Goal: Task Accomplishment & Management: Manage account settings

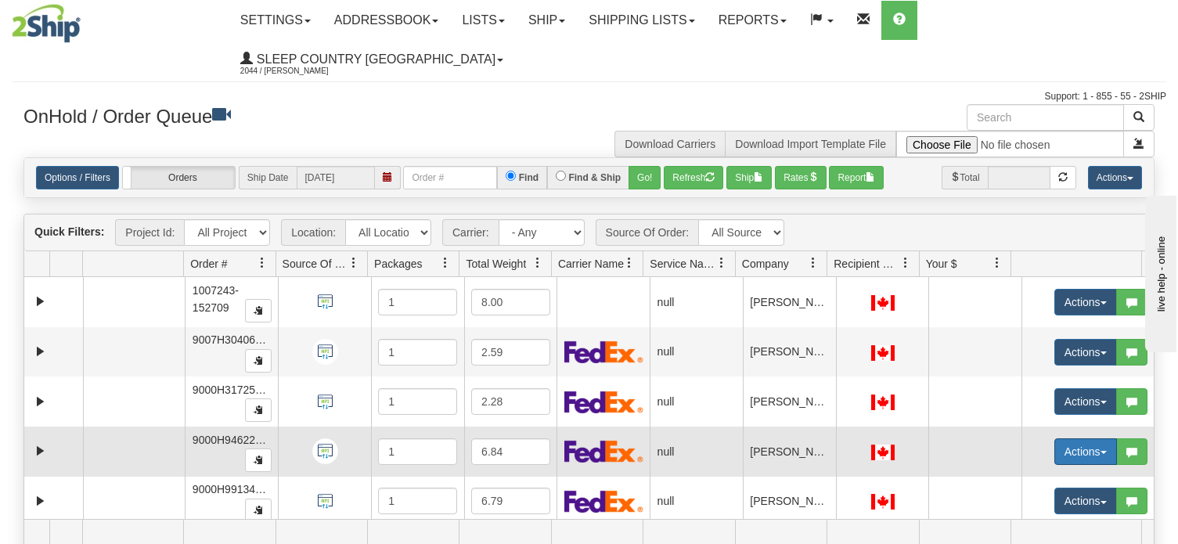
scroll to position [7, 0]
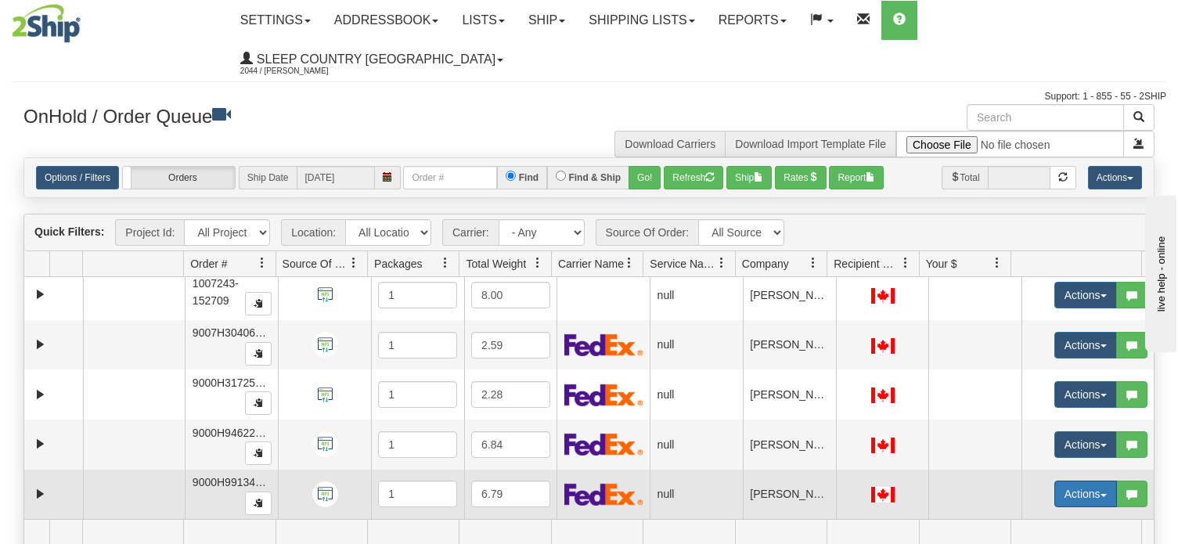
click at [1101, 494] on span "button" at bounding box center [1104, 495] width 6 height 3
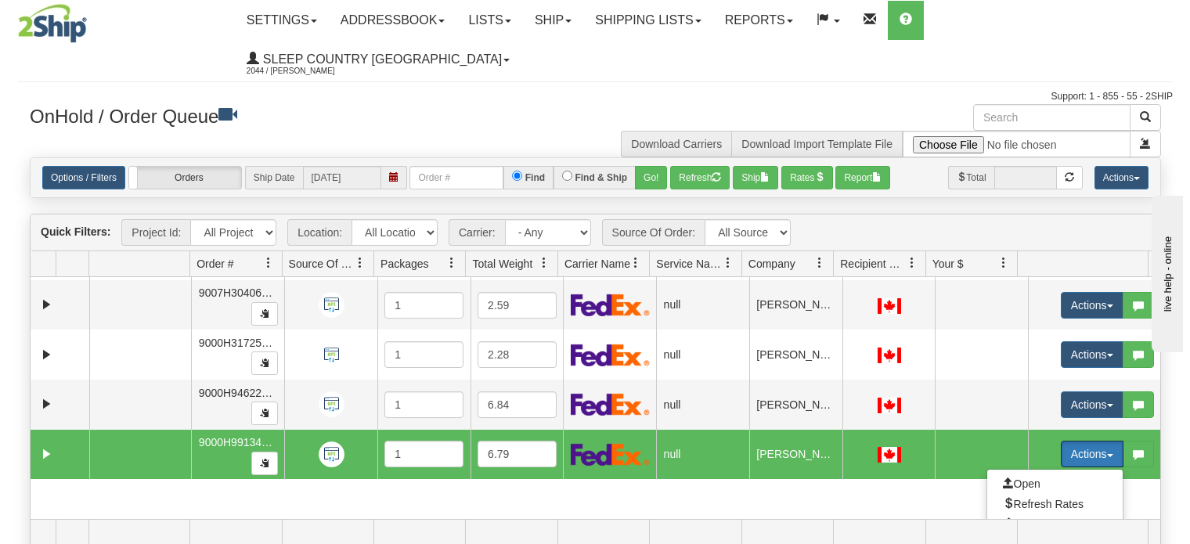
scroll to position [85, 0]
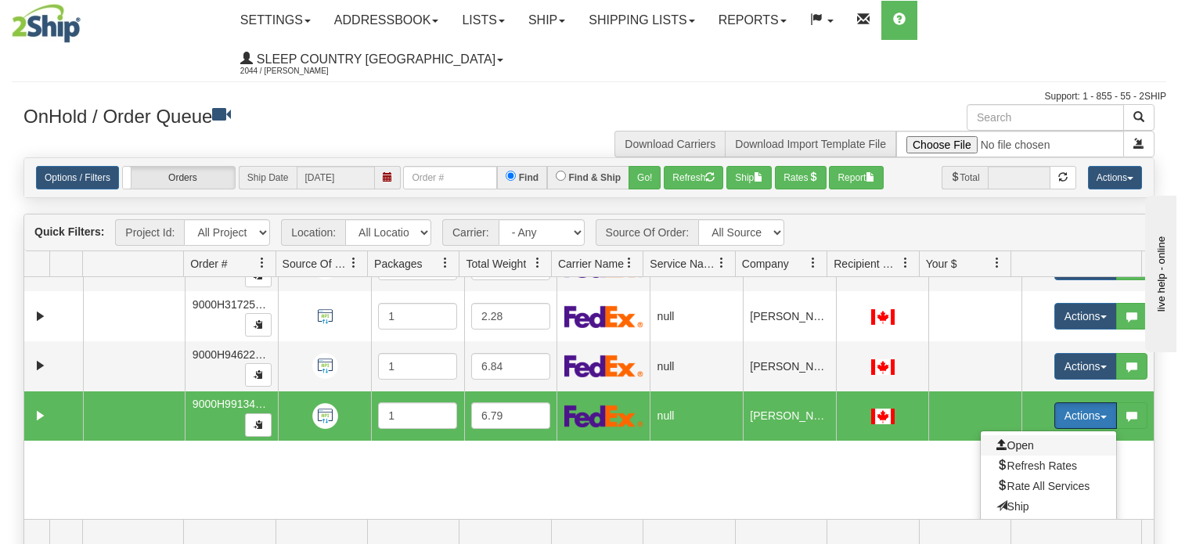
click at [1019, 439] on span "Open" at bounding box center [1016, 445] width 38 height 13
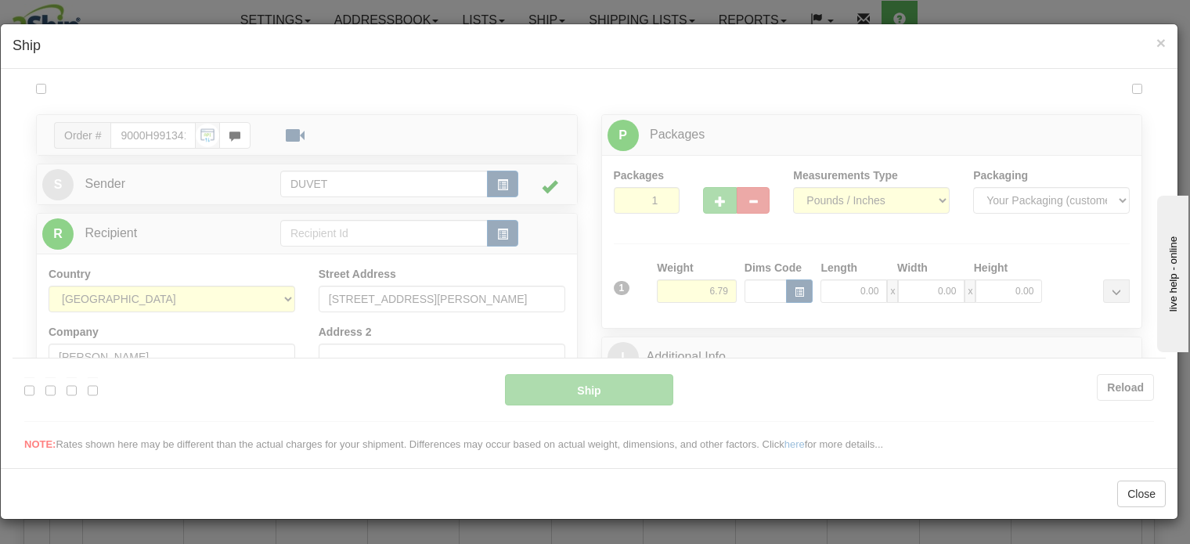
scroll to position [0, 0]
type input "12:46"
type input "16:00"
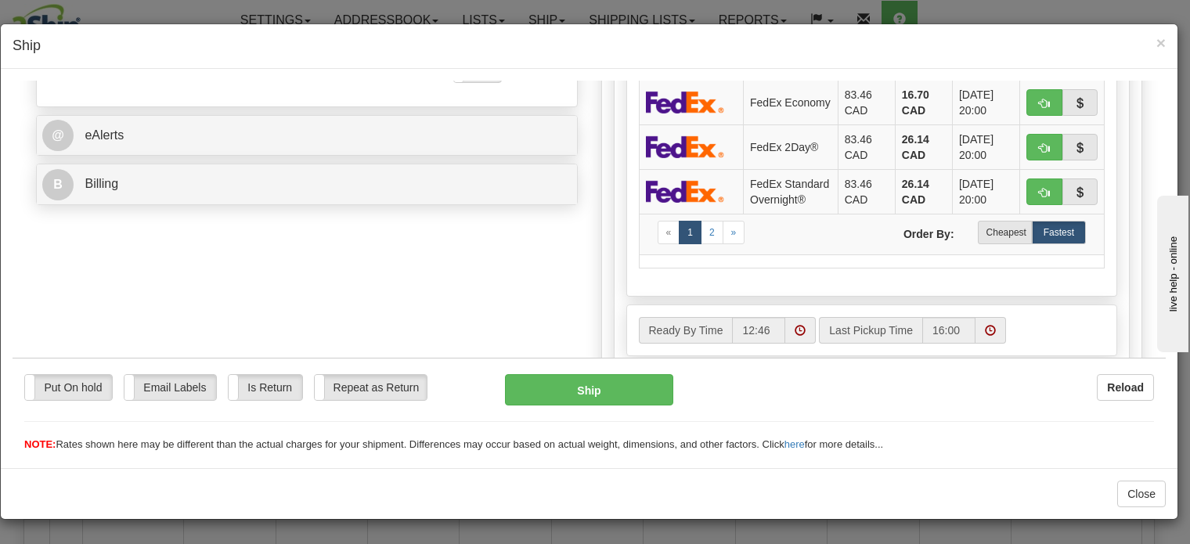
scroll to position [626, 0]
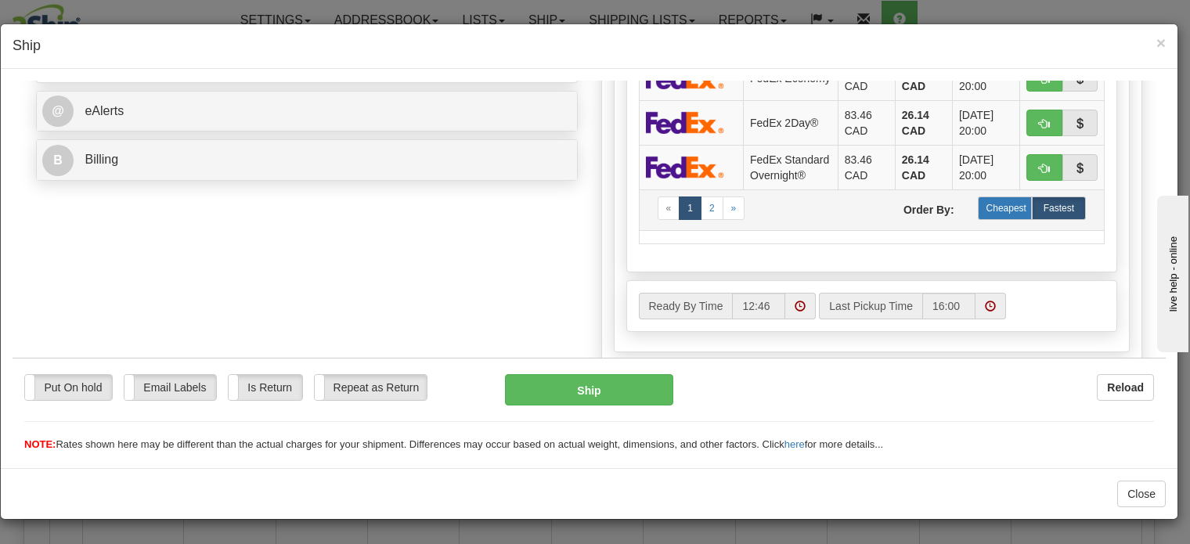
click at [987, 219] on label "Cheapest" at bounding box center [1005, 207] width 54 height 23
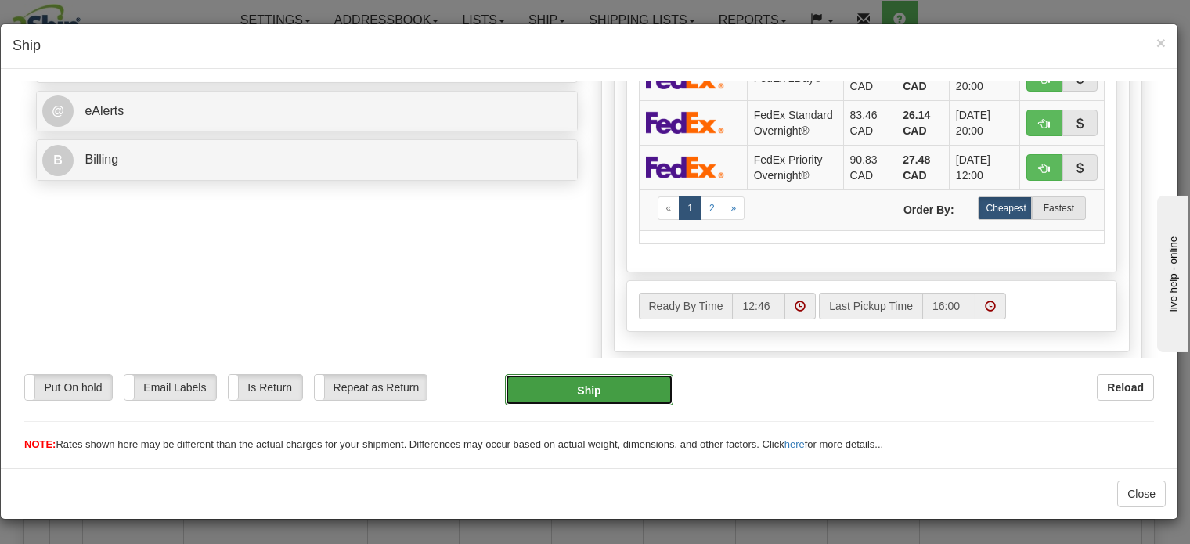
click at [579, 384] on button "Ship" at bounding box center [589, 388] width 169 height 31
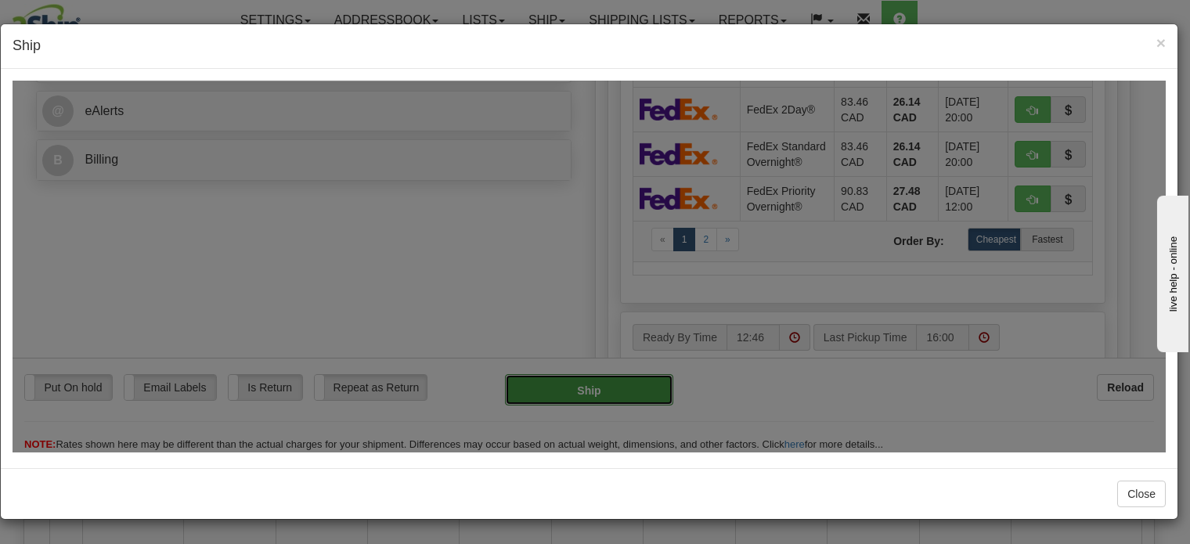
type input "92"
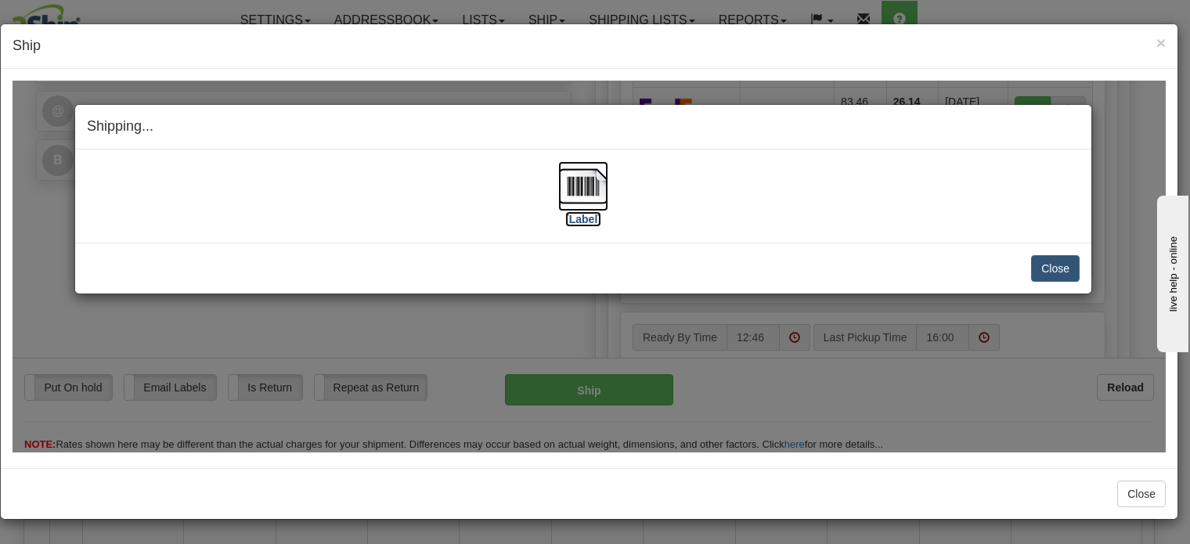
click at [581, 183] on img at bounding box center [583, 186] width 50 height 50
drag, startPoint x: 1057, startPoint y: 267, endPoint x: 1059, endPoint y: 333, distance: 65.8
click at [1057, 267] on button "Close" at bounding box center [1055, 267] width 49 height 27
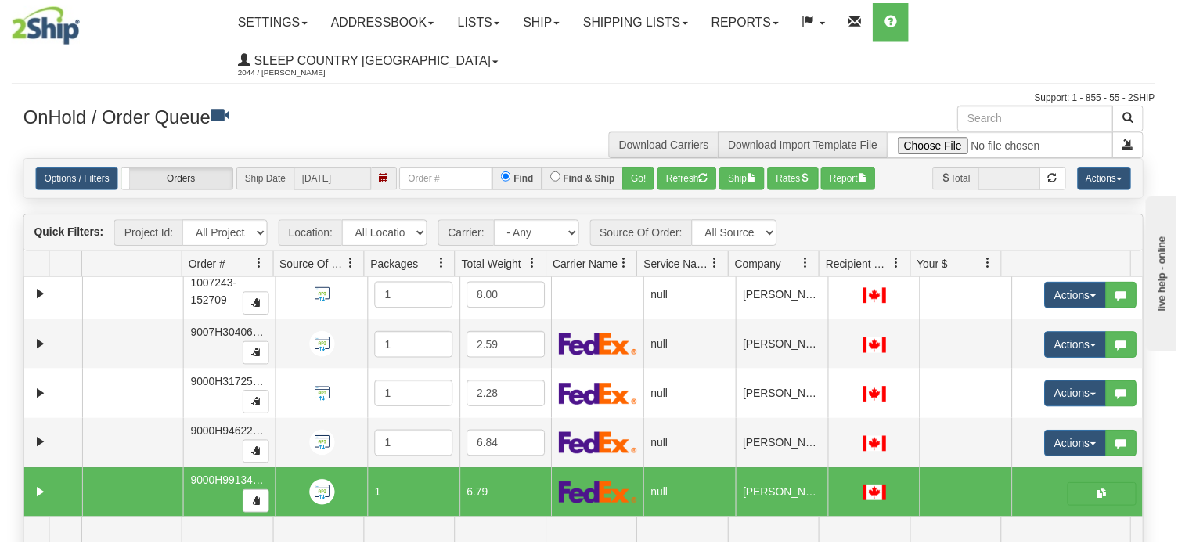
scroll to position [0, 0]
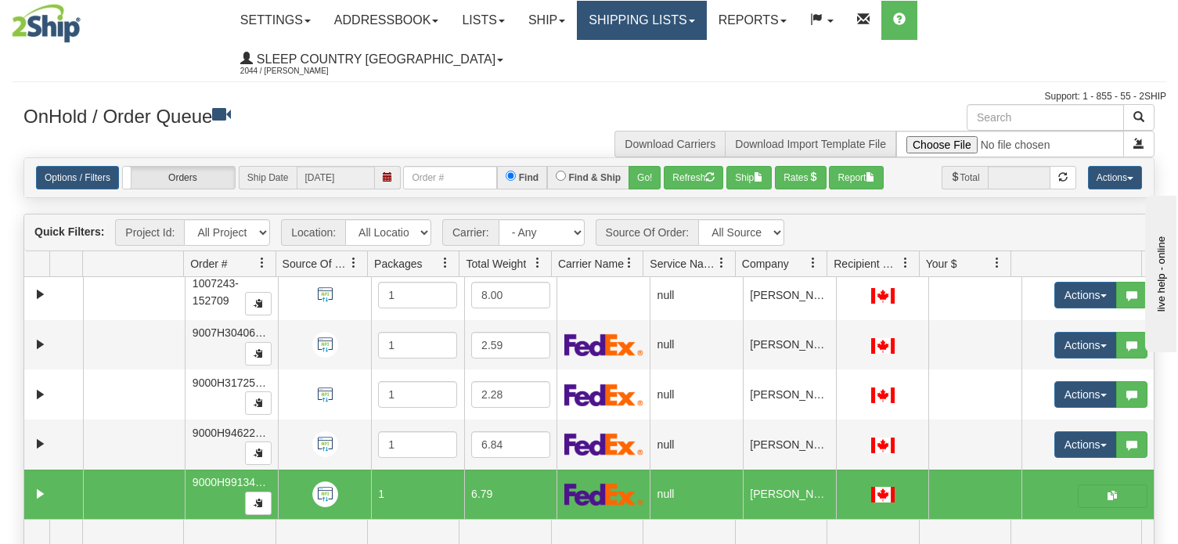
click at [706, 21] on link "Shipping lists" at bounding box center [641, 20] width 129 height 39
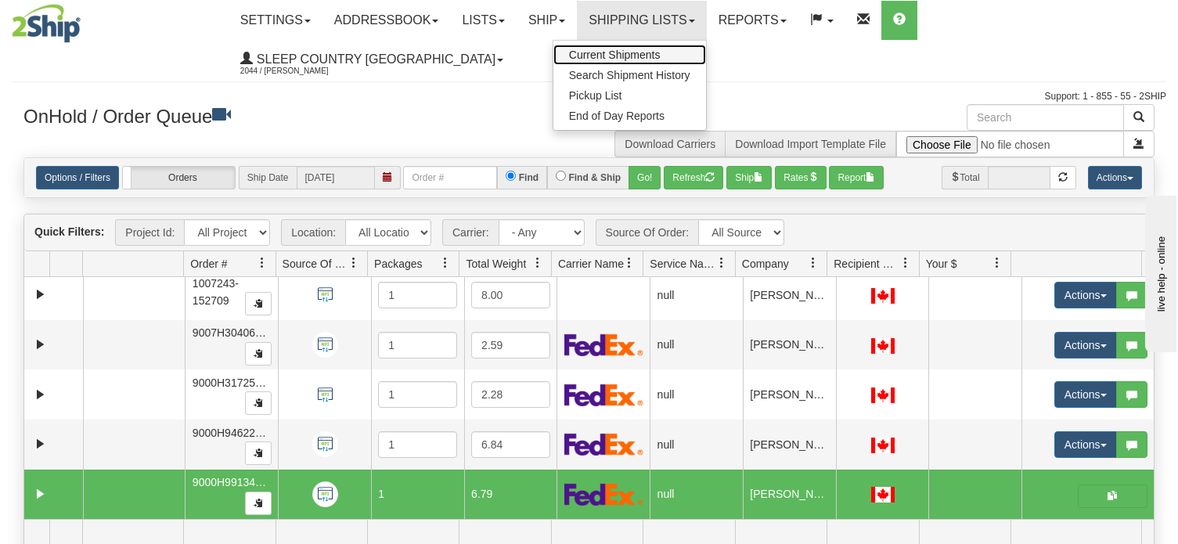
click at [661, 54] on span "Current Shipments" at bounding box center [615, 55] width 92 height 13
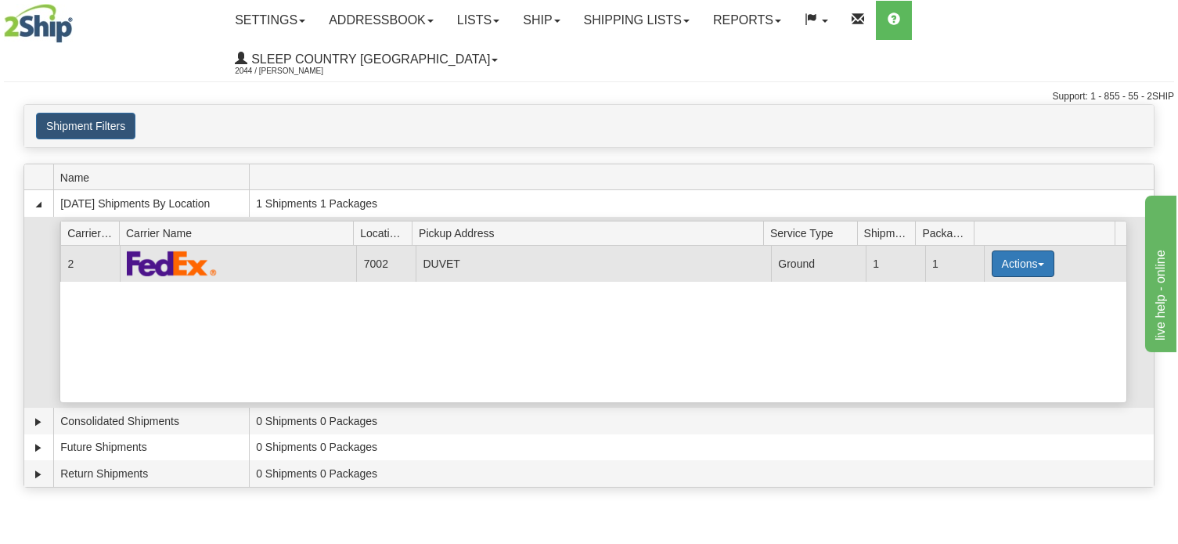
click at [1037, 251] on button "Actions" at bounding box center [1023, 264] width 63 height 27
click at [986, 328] on span "Pickup" at bounding box center [964, 333] width 41 height 11
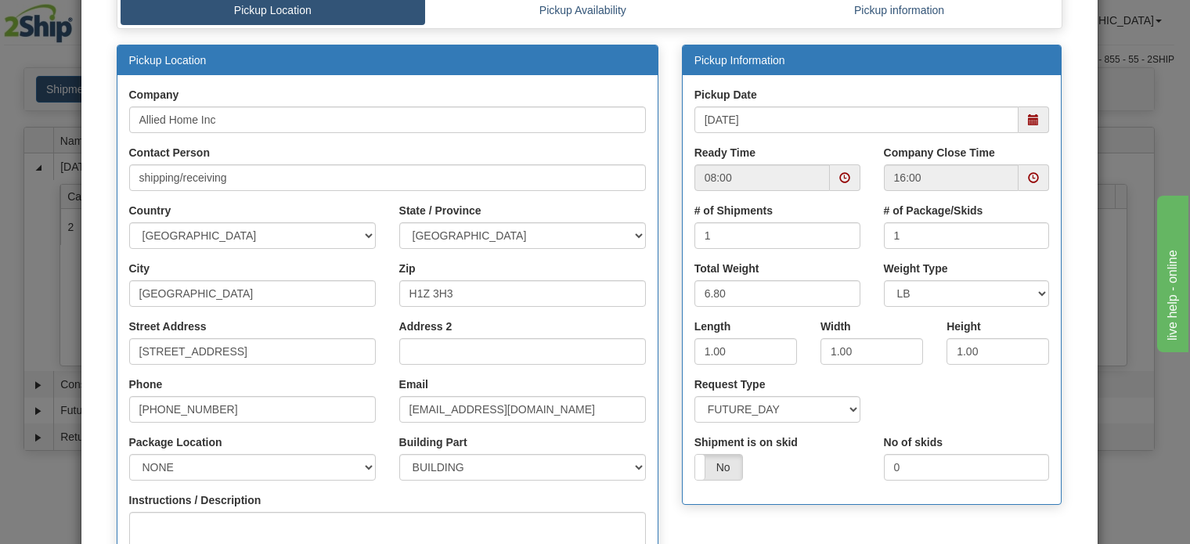
scroll to position [157, 0]
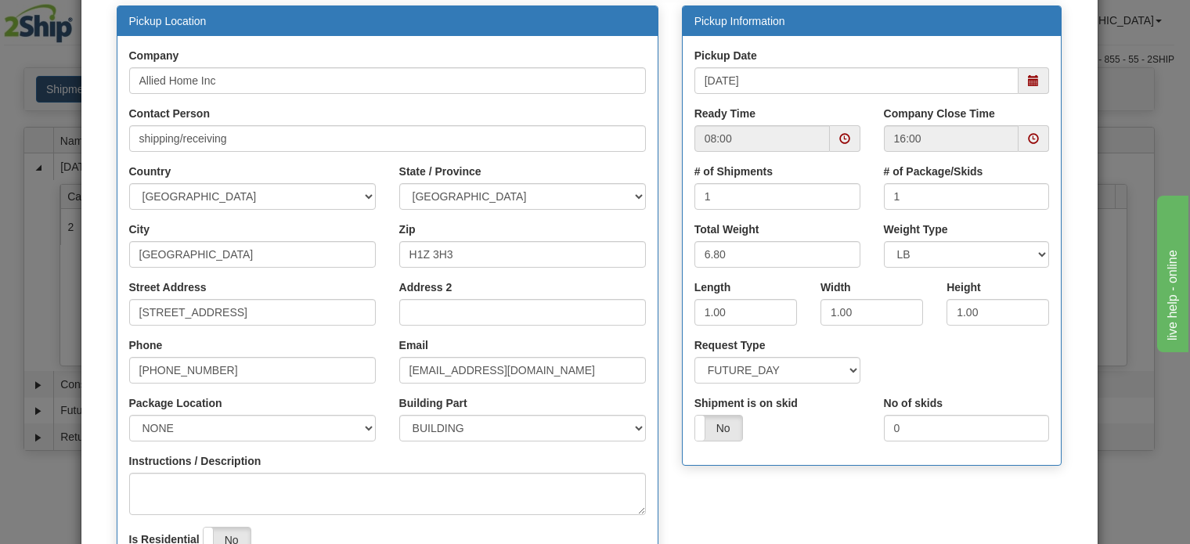
click at [1028, 135] on span at bounding box center [1033, 138] width 11 height 11
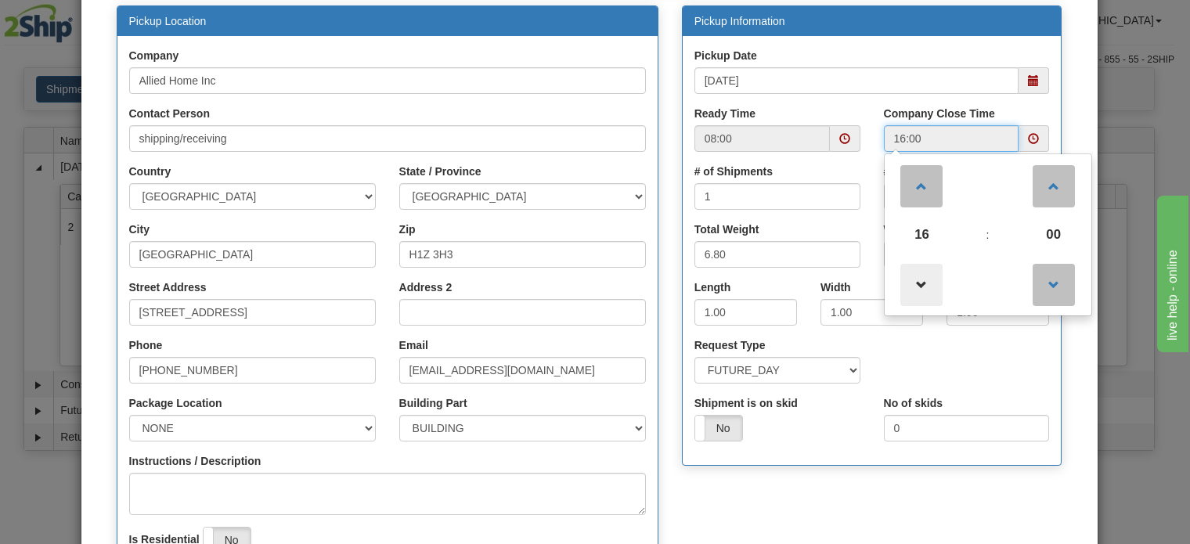
click at [918, 276] on span at bounding box center [921, 285] width 42 height 42
type input "15:00"
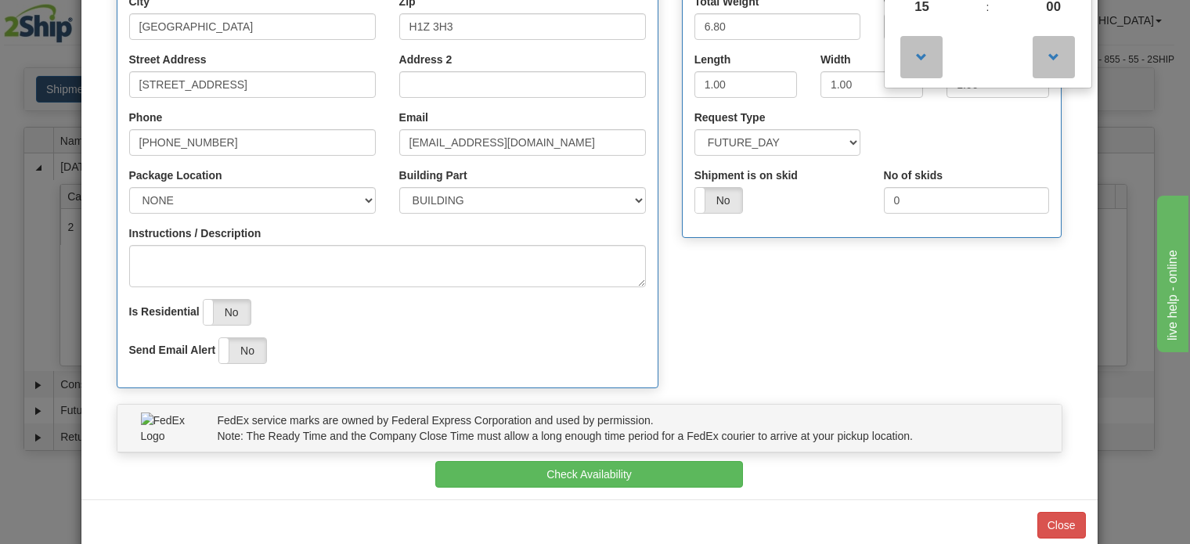
scroll to position [392, 0]
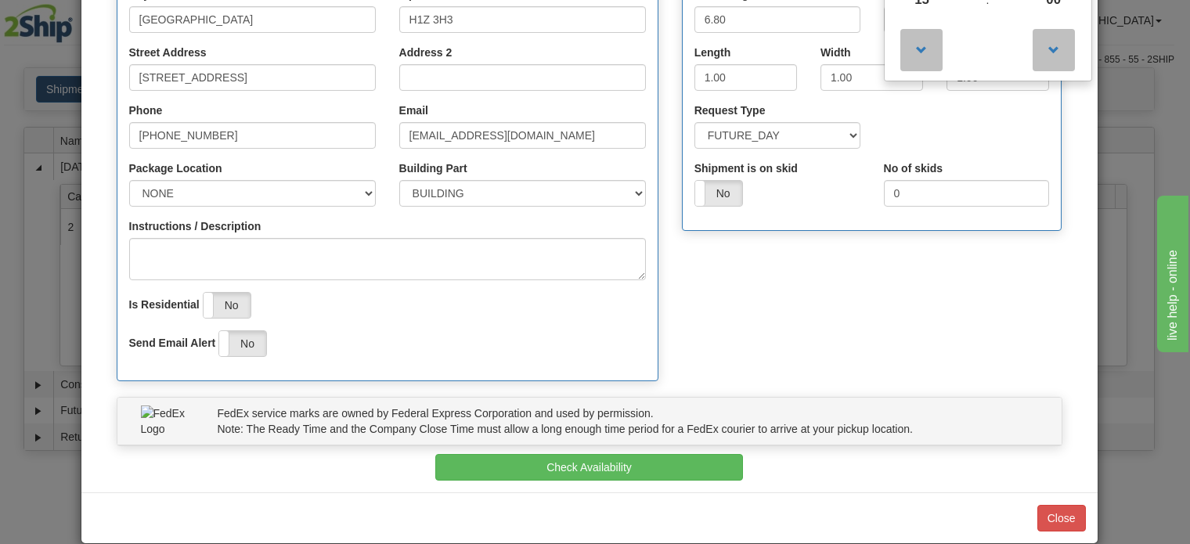
click at [803, 330] on div "Pickup Location Company Allied Home Inc Contact Person shipping/receiving Count…" at bounding box center [589, 84] width 969 height 627
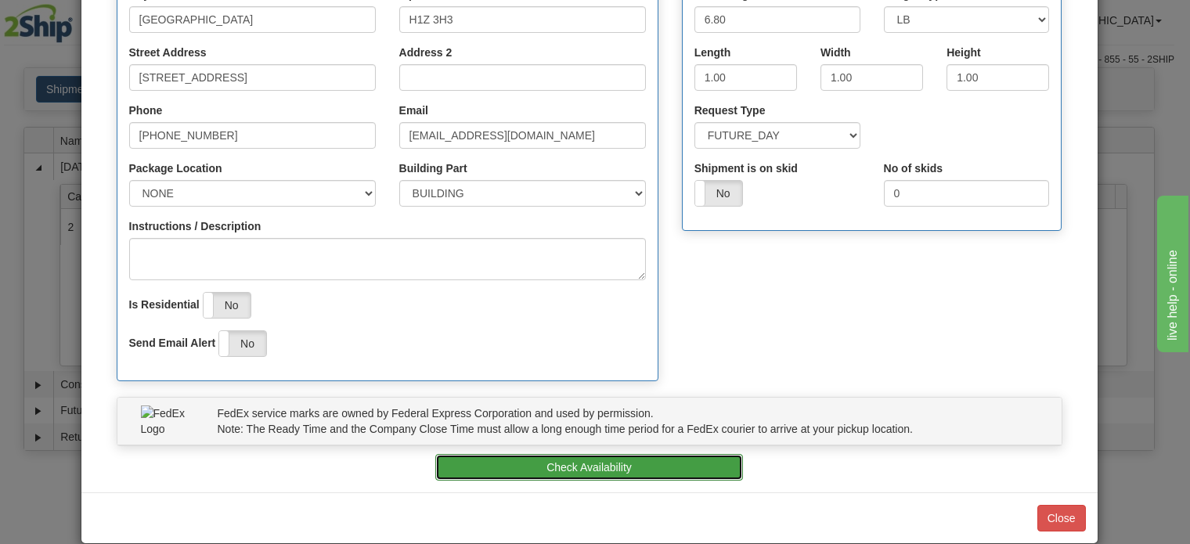
click at [597, 463] on button "Check Availability" at bounding box center [589, 467] width 308 height 27
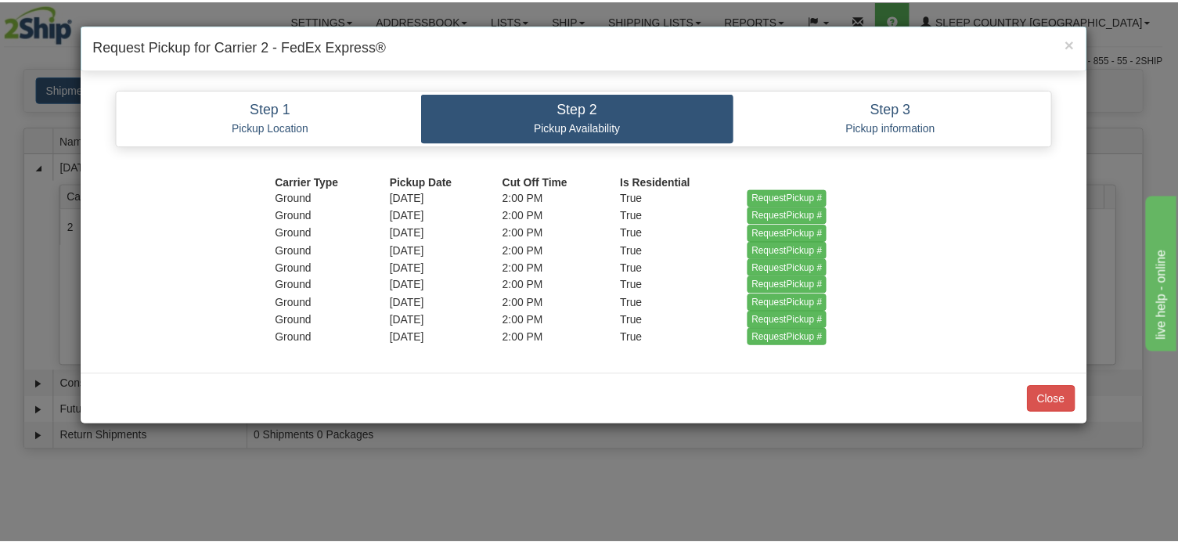
scroll to position [0, 0]
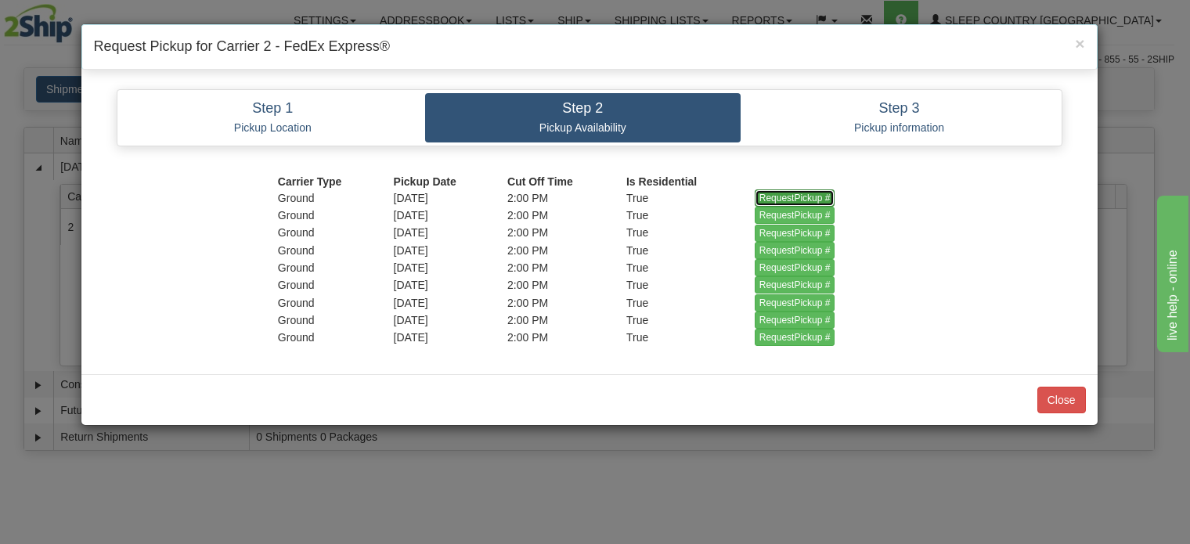
click at [798, 196] on input "RequestPickup #" at bounding box center [795, 197] width 81 height 17
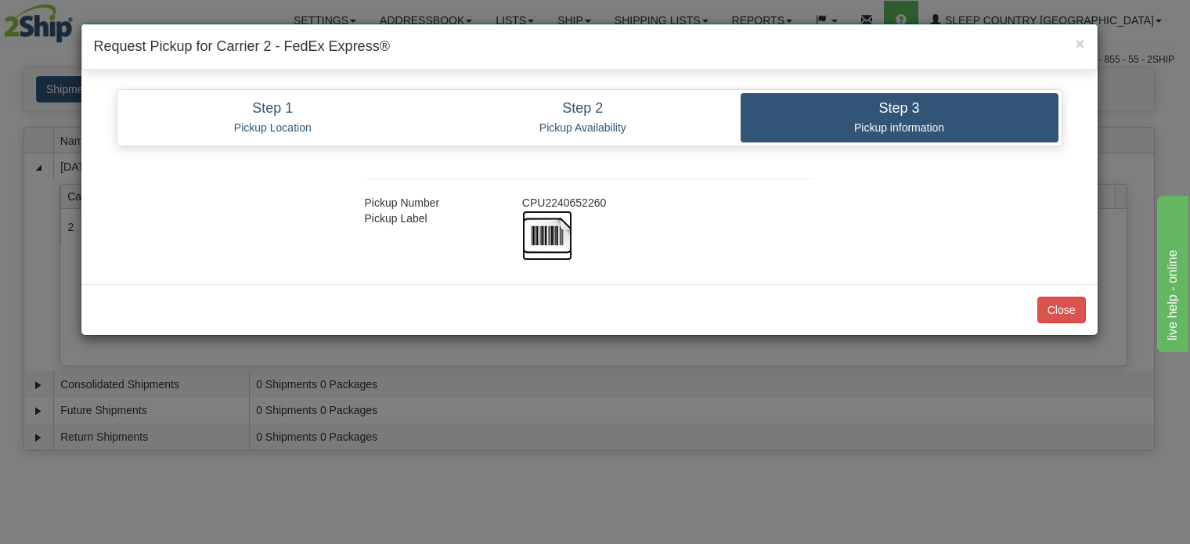
click at [545, 229] on img at bounding box center [547, 236] width 50 height 50
click at [1074, 197] on div "Pickup Number CPU2240652260 Pickup Label" at bounding box center [589, 211] width 993 height 99
click at [1060, 310] on button "Close" at bounding box center [1061, 310] width 49 height 27
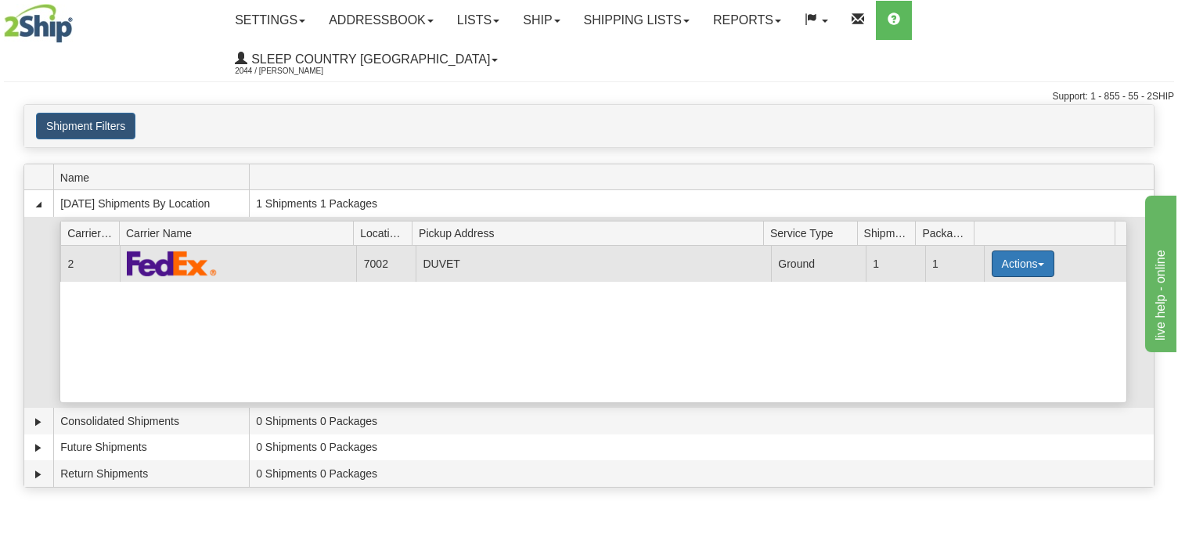
click at [1035, 251] on button "Actions" at bounding box center [1023, 264] width 63 height 27
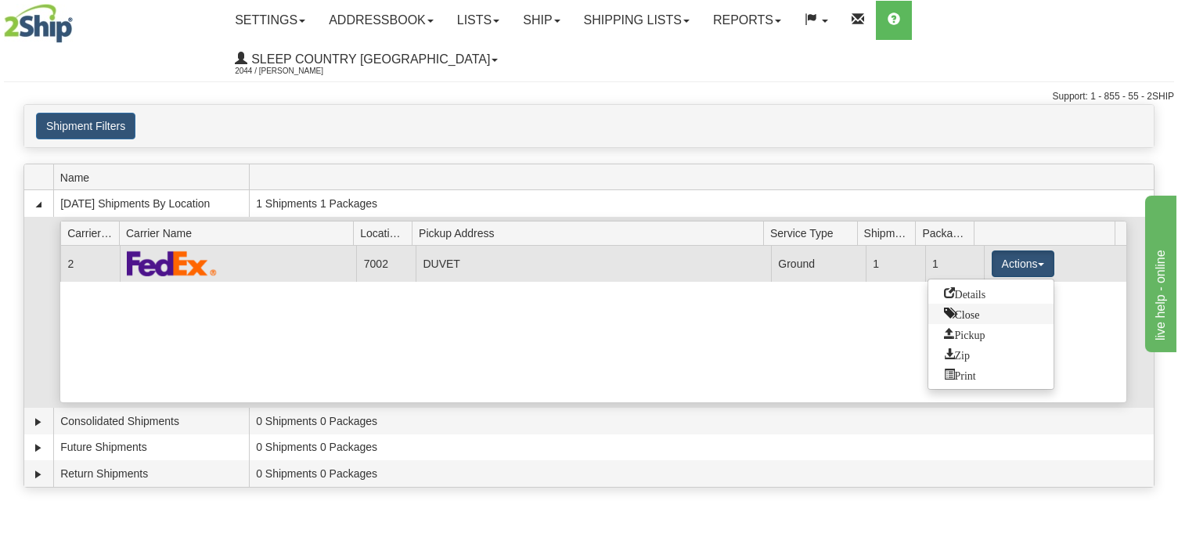
click at [967, 308] on span "Close" at bounding box center [962, 313] width 36 height 11
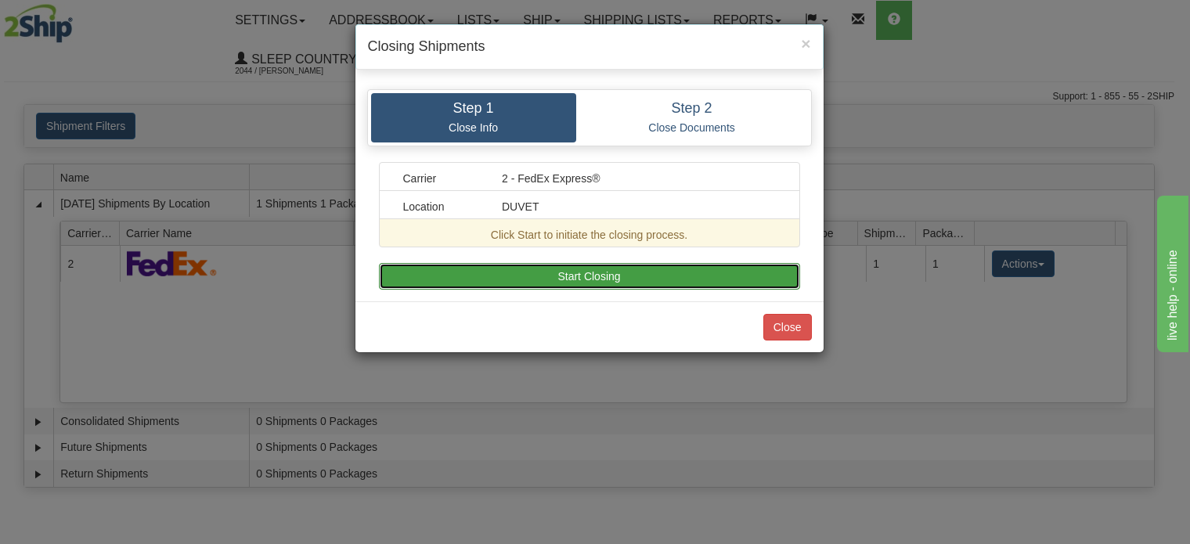
click at [572, 280] on button "Start Closing" at bounding box center [589, 276] width 421 height 27
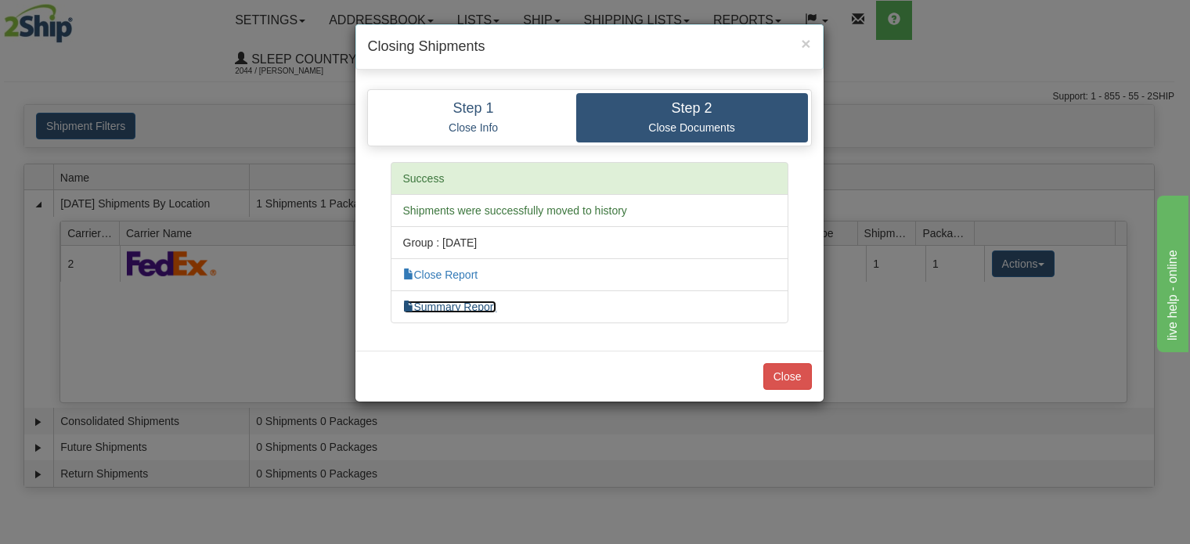
click at [485, 308] on link "Summary Report" at bounding box center [450, 307] width 94 height 13
click at [1112, 94] on div "× Closing Shipments Step 1 Close Info Step 2 Close Documents Carrier 2 - FedEx …" at bounding box center [595, 272] width 1190 height 544
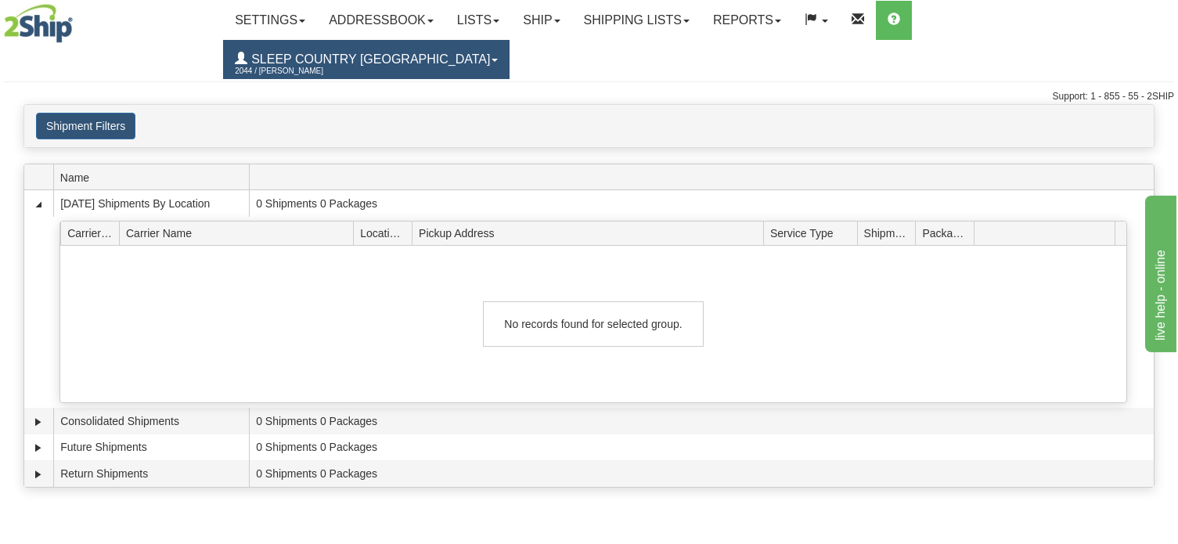
click at [490, 52] on span "Sleep Country [GEOGRAPHIC_DATA]" at bounding box center [368, 58] width 243 height 13
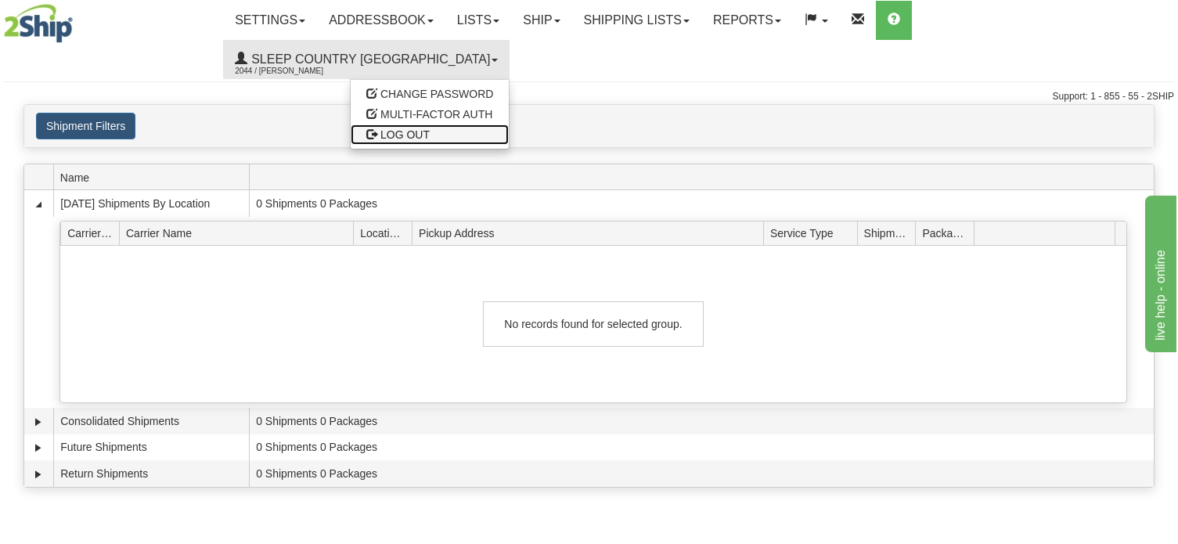
click at [430, 128] on span "LOG OUT" at bounding box center [405, 134] width 49 height 13
